Goal: Find specific page/section: Find specific page/section

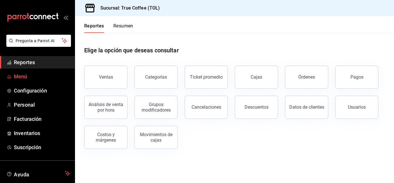
click at [35, 76] on span "Menú" at bounding box center [42, 76] width 56 height 8
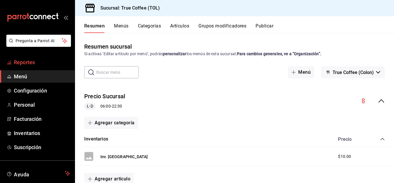
click at [24, 60] on span "Reportes" at bounding box center [42, 62] width 56 height 8
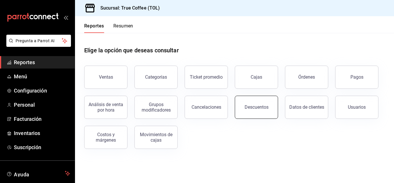
click at [250, 111] on button "Descuentos" at bounding box center [256, 107] width 43 height 23
